Goal: Find specific page/section: Find specific page/section

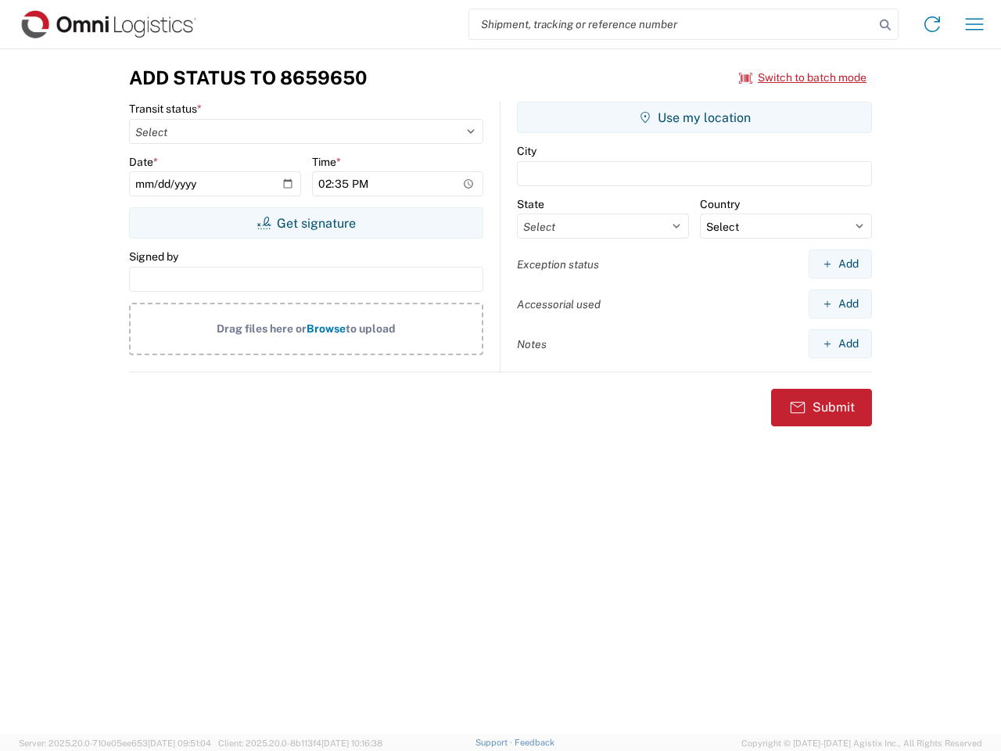
click at [672, 24] on input "search" at bounding box center [671, 24] width 405 height 30
click at [885, 25] on icon at bounding box center [885, 25] width 22 height 22
click at [932, 24] on icon at bounding box center [932, 24] width 25 height 25
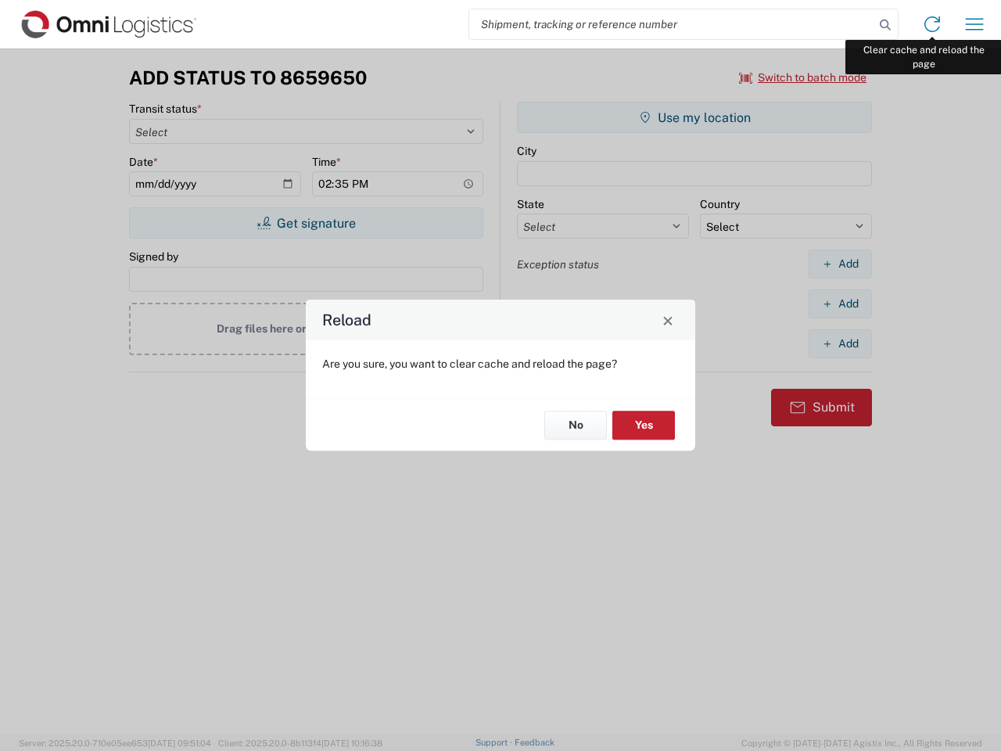
click at [975, 24] on div "Reload Are you sure, you want to clear cache and reload the page? No Yes" at bounding box center [500, 375] width 1001 height 751
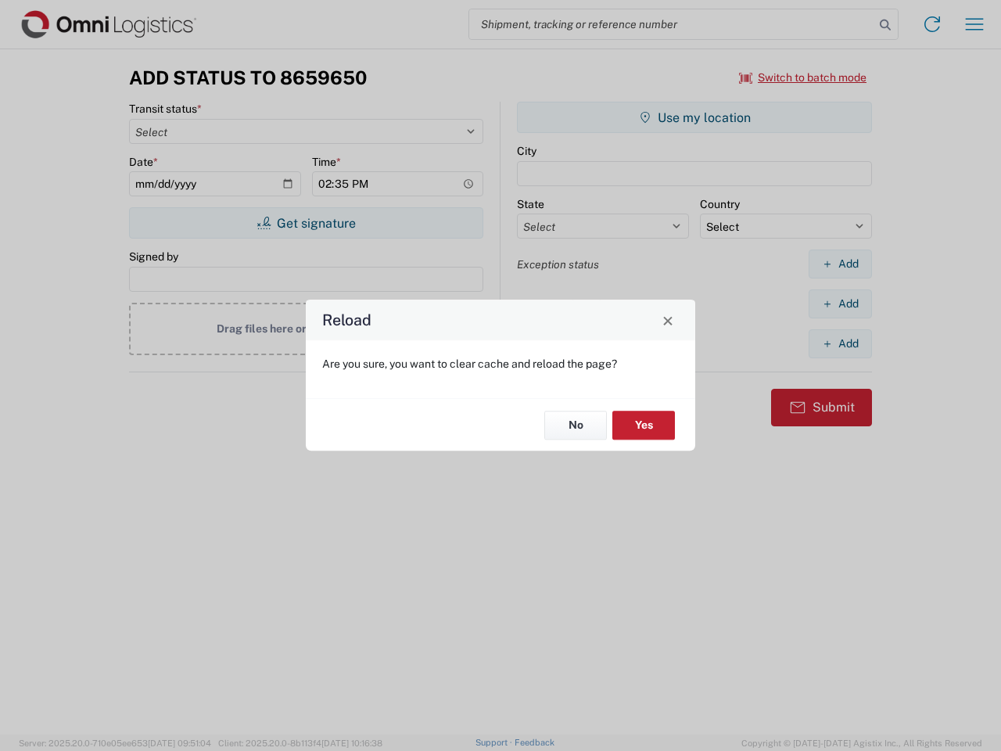
click at [803, 77] on div "Reload Are you sure, you want to clear cache and reload the page? No Yes" at bounding box center [500, 375] width 1001 height 751
click at [306, 223] on div "Reload Are you sure, you want to clear cache and reload the page? No Yes" at bounding box center [500, 375] width 1001 height 751
click at [695, 117] on div "Reload Are you sure, you want to clear cache and reload the page? No Yes" at bounding box center [500, 375] width 1001 height 751
click at [840, 264] on div "Reload Are you sure, you want to clear cache and reload the page? No Yes" at bounding box center [500, 375] width 1001 height 751
click at [840, 303] on div "Reload Are you sure, you want to clear cache and reload the page? No Yes" at bounding box center [500, 375] width 1001 height 751
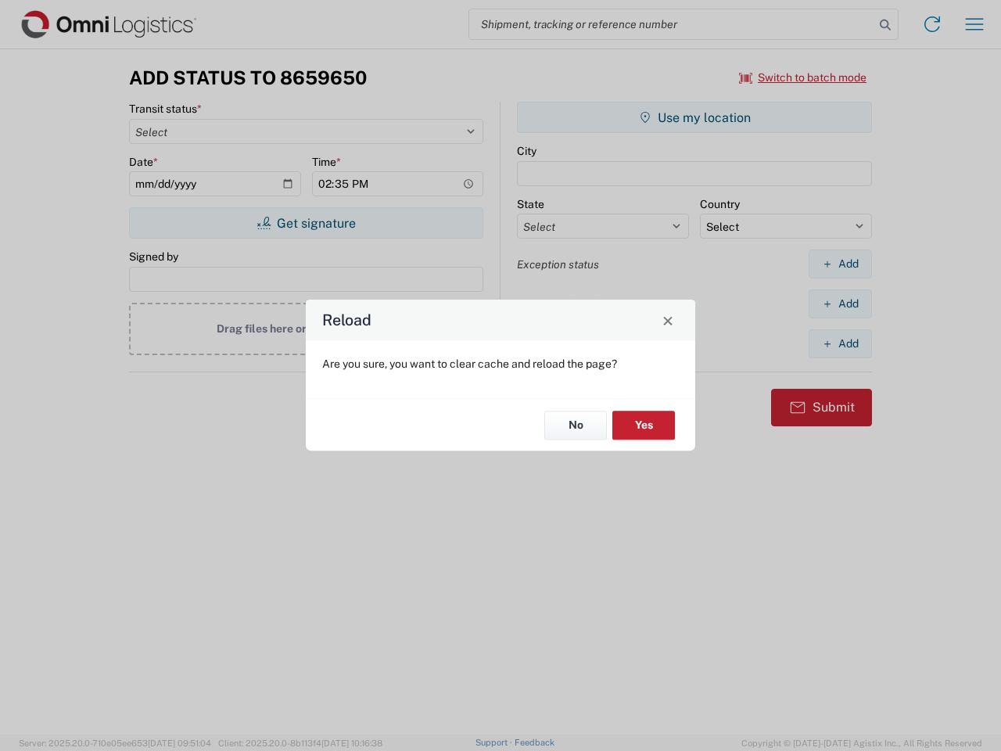
click at [840, 343] on div "Reload Are you sure, you want to clear cache and reload the page? No Yes" at bounding box center [500, 375] width 1001 height 751
